Goal: Task Accomplishment & Management: Use online tool/utility

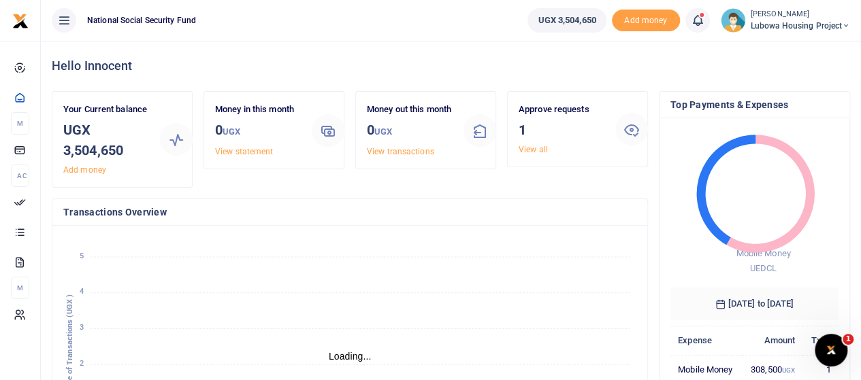
click at [534, 150] on link "View all" at bounding box center [533, 150] width 29 height 10
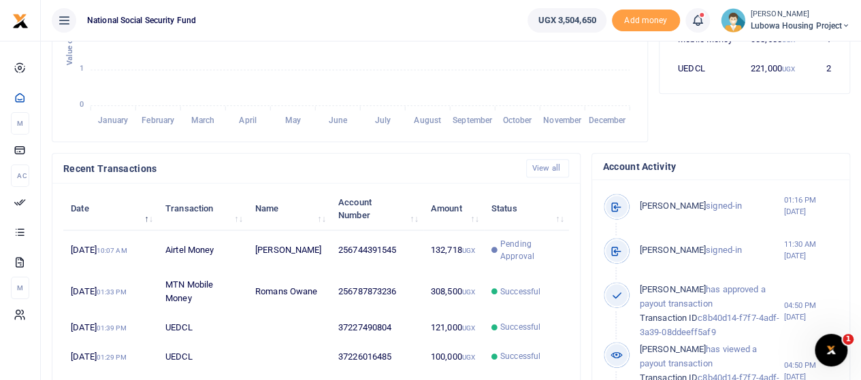
scroll to position [340, 0]
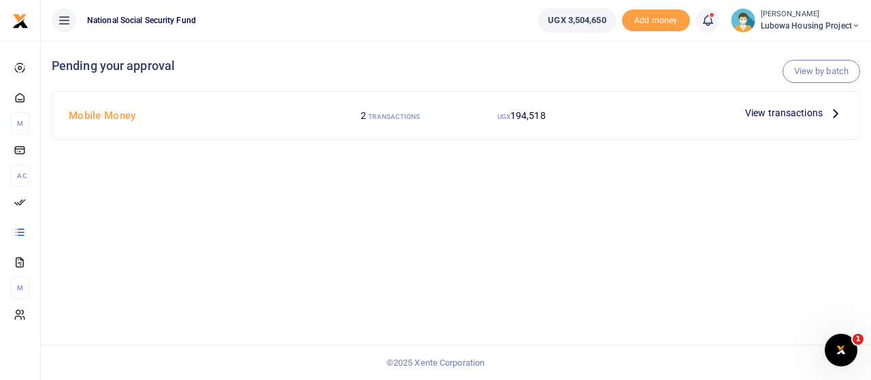
click at [789, 112] on span "View transactions" at bounding box center [784, 112] width 78 height 15
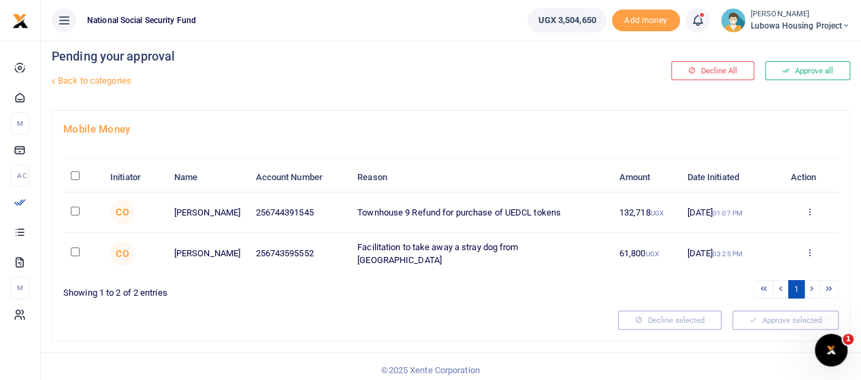
scroll to position [12, 0]
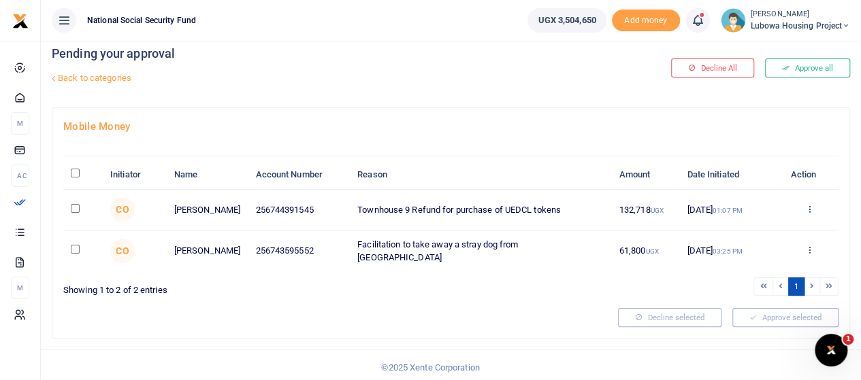
click at [812, 204] on icon at bounding box center [809, 209] width 9 height 10
click at [753, 229] on link "Approve" at bounding box center [760, 231] width 108 height 19
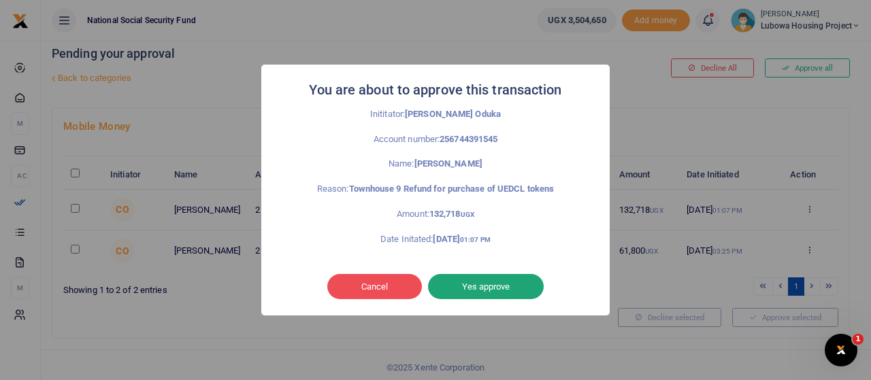
click at [493, 287] on button "Yes approve" at bounding box center [486, 287] width 116 height 26
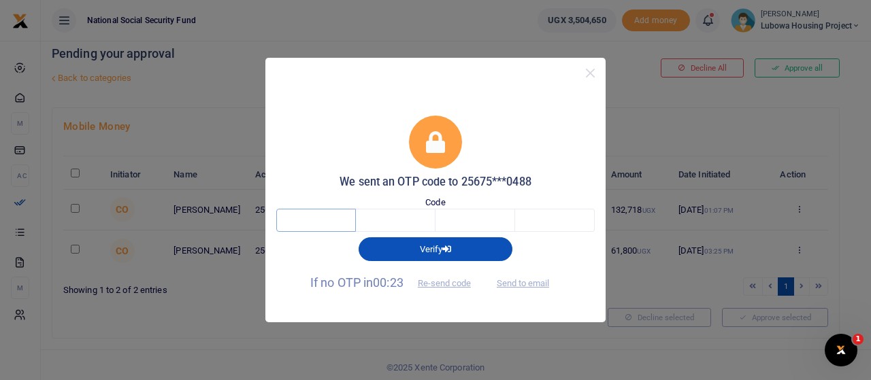
click at [352, 230] on input "text" at bounding box center [316, 220] width 80 height 23
type input "1"
type input "2"
type input "4"
type input "7"
